Goal: Task Accomplishment & Management: Manage account settings

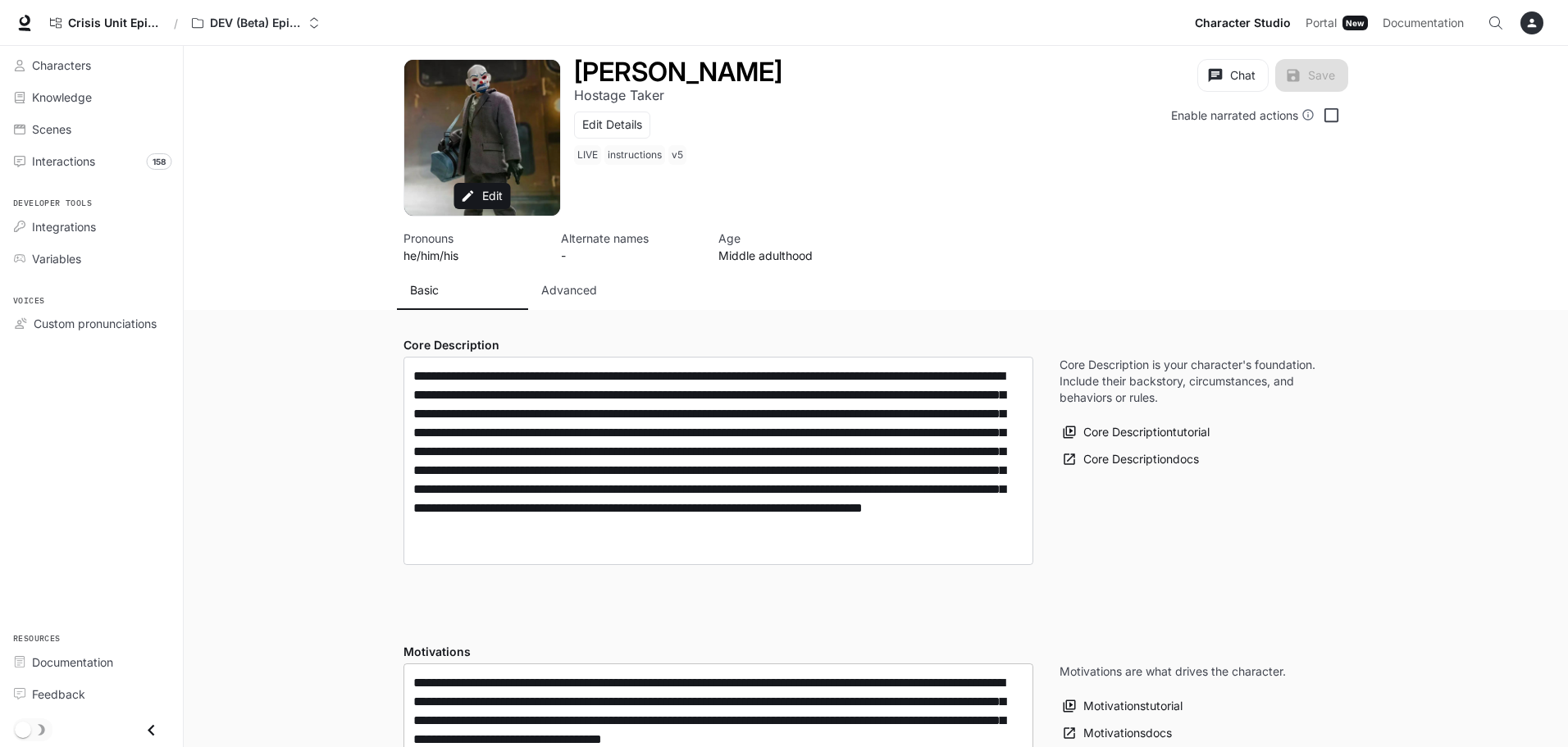
type input "**********"
click at [88, 98] on span "Knowledge" at bounding box center [62, 97] width 60 height 17
